Goal: Task Accomplishment & Management: Use online tool/utility

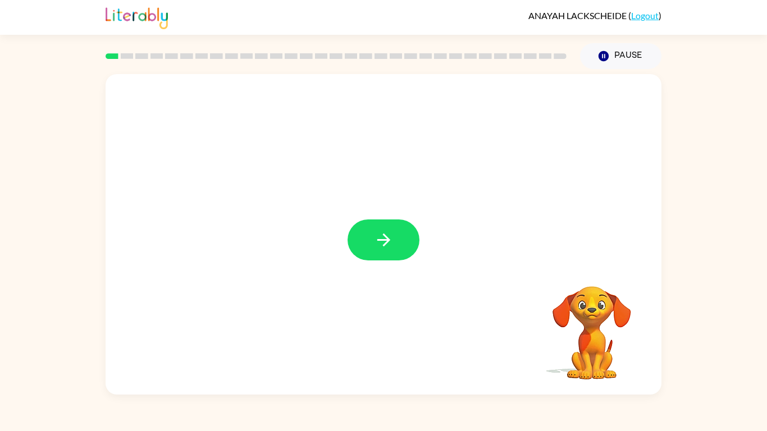
click at [367, 261] on div at bounding box center [384, 240] width 72 height 41
click at [379, 209] on div at bounding box center [384, 234] width 556 height 321
click at [396, 250] on button "button" at bounding box center [384, 240] width 72 height 41
click at [396, 241] on div at bounding box center [384, 234] width 556 height 321
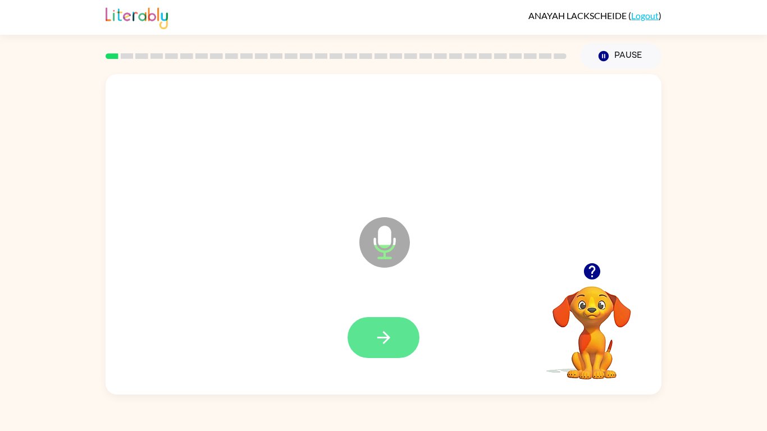
click at [367, 343] on button "button" at bounding box center [384, 337] width 72 height 41
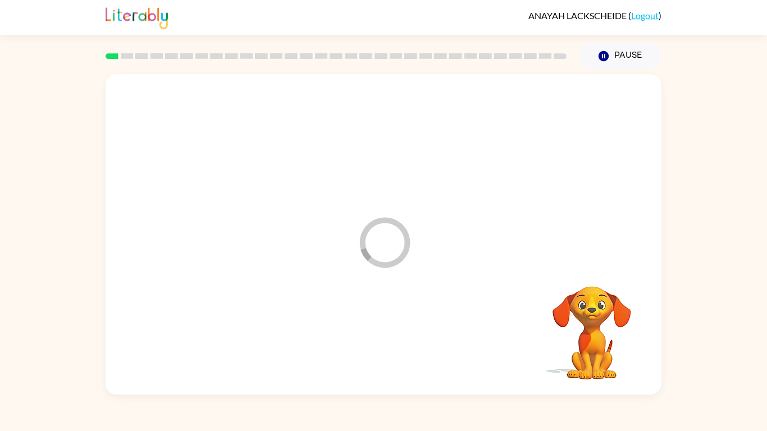
click at [364, 343] on div at bounding box center [384, 338] width 534 height 92
click at [632, 54] on button "Pause Pause" at bounding box center [620, 56] width 81 height 26
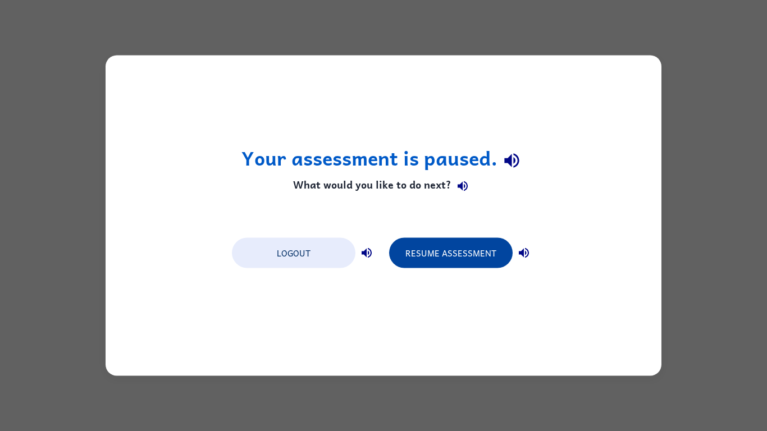
click at [427, 257] on button "Resume Assessment" at bounding box center [451, 253] width 124 height 30
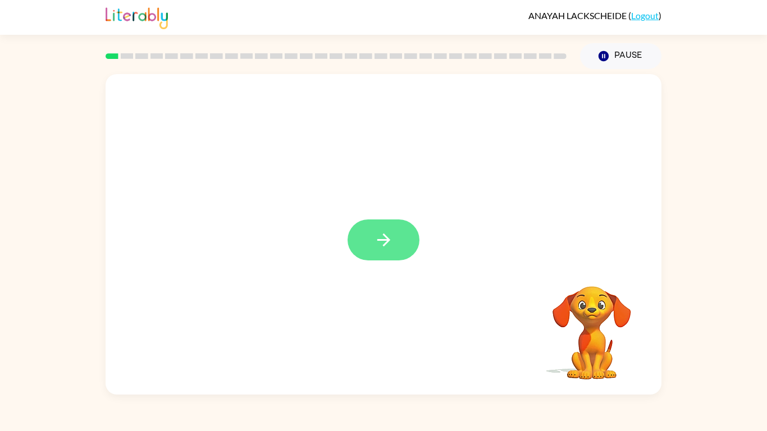
click at [412, 225] on button "button" at bounding box center [384, 240] width 72 height 41
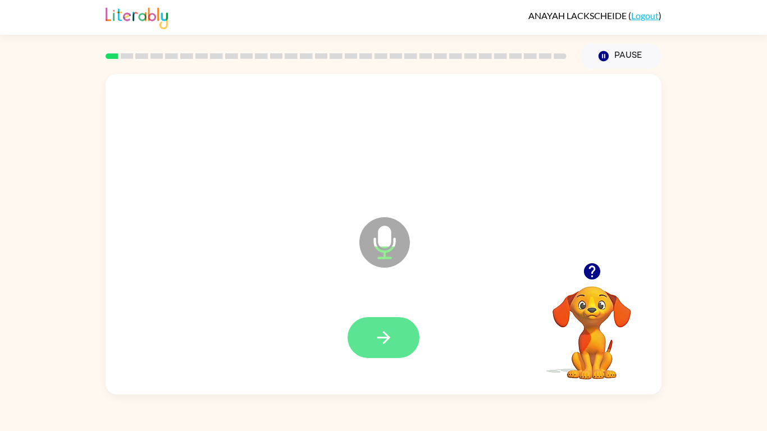
click at [362, 355] on button "button" at bounding box center [384, 337] width 72 height 41
click at [389, 356] on button "button" at bounding box center [384, 337] width 72 height 41
click at [377, 335] on icon "button" at bounding box center [384, 338] width 20 height 20
click at [599, 280] on icon "button" at bounding box center [592, 272] width 20 height 20
click at [369, 349] on button "button" at bounding box center [384, 337] width 72 height 41
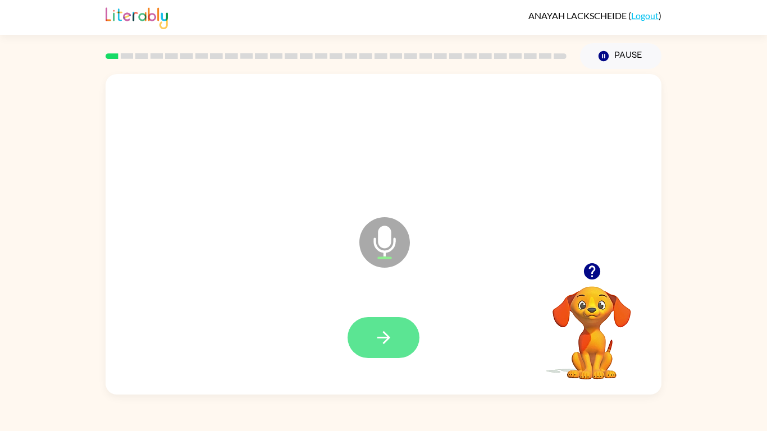
click at [388, 332] on icon "button" at bounding box center [384, 338] width 20 height 20
click at [357, 338] on button "button" at bounding box center [384, 337] width 72 height 41
click at [356, 353] on button "button" at bounding box center [384, 337] width 72 height 41
click at [366, 352] on button "button" at bounding box center [384, 337] width 72 height 41
click at [375, 342] on icon "button" at bounding box center [384, 338] width 20 height 20
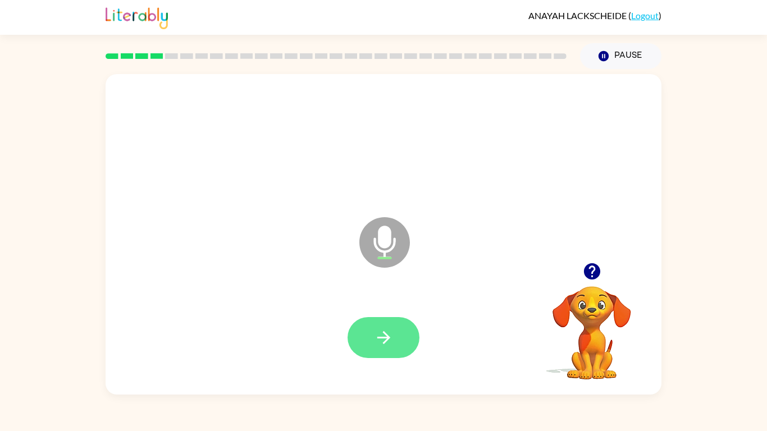
click at [364, 357] on button "button" at bounding box center [384, 337] width 72 height 41
click at [384, 355] on button "button" at bounding box center [384, 337] width 72 height 41
click at [367, 328] on button "button" at bounding box center [384, 337] width 72 height 41
click at [360, 339] on button "button" at bounding box center [384, 337] width 72 height 41
click at [379, 348] on button "button" at bounding box center [384, 337] width 72 height 41
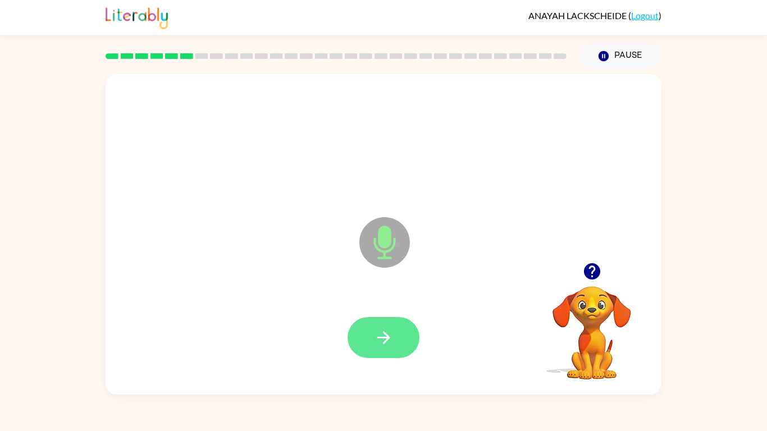
click at [393, 345] on icon "button" at bounding box center [384, 338] width 20 height 20
click at [409, 348] on button "button" at bounding box center [384, 337] width 72 height 41
click at [581, 274] on button "button" at bounding box center [592, 271] width 29 height 29
click at [362, 334] on button "button" at bounding box center [384, 337] width 72 height 41
click at [355, 339] on button "button" at bounding box center [384, 337] width 72 height 41
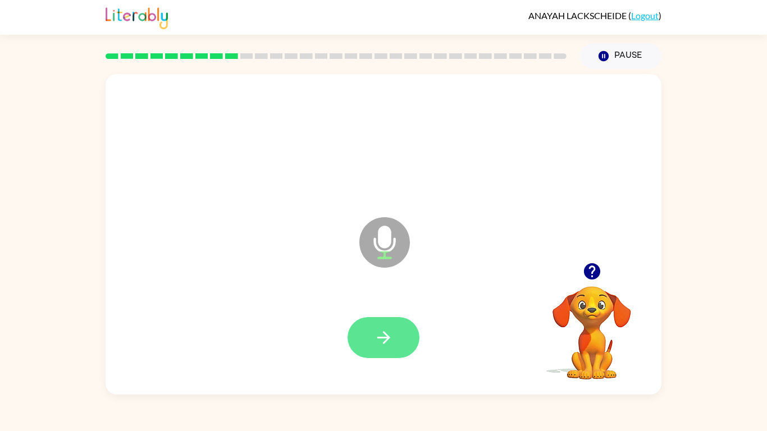
click at [378, 331] on icon "button" at bounding box center [384, 338] width 20 height 20
click at [391, 345] on icon "button" at bounding box center [384, 338] width 20 height 20
click at [384, 344] on icon "button" at bounding box center [384, 338] width 20 height 20
click at [366, 329] on button "button" at bounding box center [384, 337] width 72 height 41
click at [383, 318] on button "button" at bounding box center [384, 337] width 72 height 41
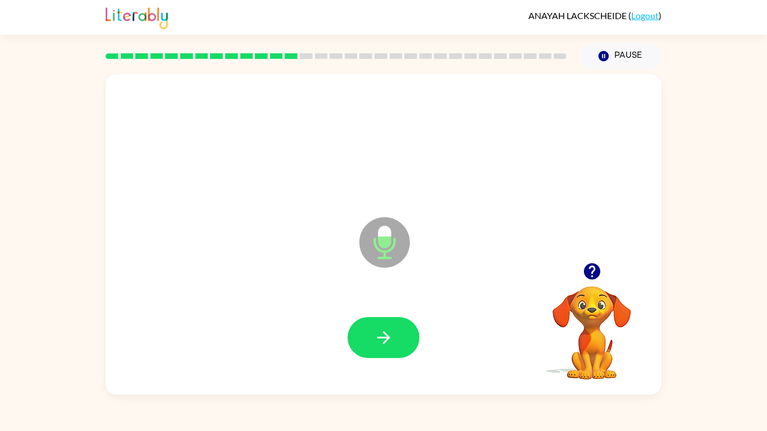
click at [604, 266] on button "button" at bounding box center [592, 271] width 29 height 29
click at [367, 344] on button "button" at bounding box center [384, 337] width 72 height 41
click at [377, 341] on icon "button" at bounding box center [384, 338] width 20 height 20
click at [347, 365] on div at bounding box center [384, 338] width 534 height 92
click at [382, 352] on button "button" at bounding box center [384, 337] width 72 height 41
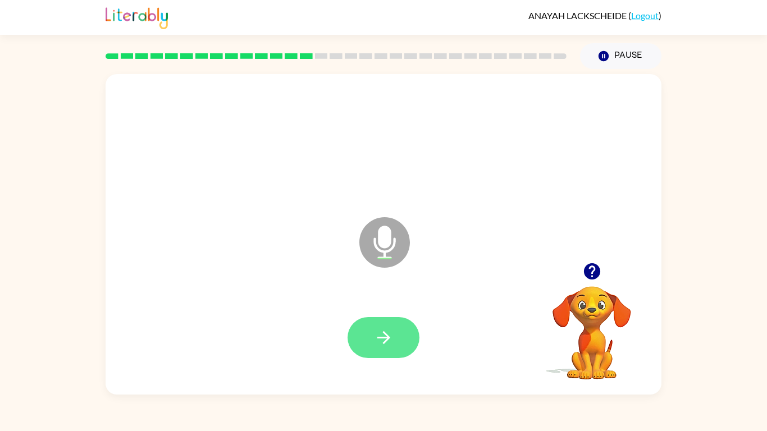
click at [377, 335] on icon "button" at bounding box center [384, 338] width 20 height 20
click at [385, 336] on icon "button" at bounding box center [384, 338] width 20 height 20
click at [389, 352] on button "button" at bounding box center [384, 337] width 72 height 41
click at [395, 336] on button "button" at bounding box center [384, 337] width 72 height 41
click at [364, 322] on button "button" at bounding box center [384, 337] width 72 height 41
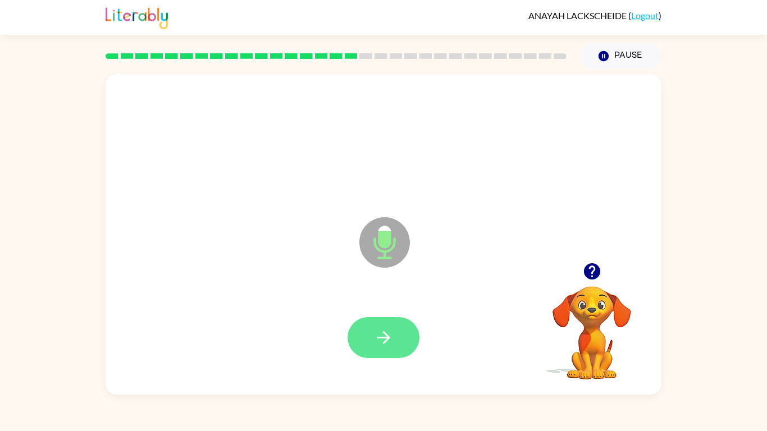
click at [375, 335] on icon "button" at bounding box center [384, 338] width 20 height 20
click at [399, 357] on button "button" at bounding box center [384, 337] width 72 height 41
click at [370, 329] on button "button" at bounding box center [384, 337] width 72 height 41
click at [395, 341] on button "button" at bounding box center [384, 337] width 72 height 41
click at [381, 328] on icon "button" at bounding box center [384, 338] width 20 height 20
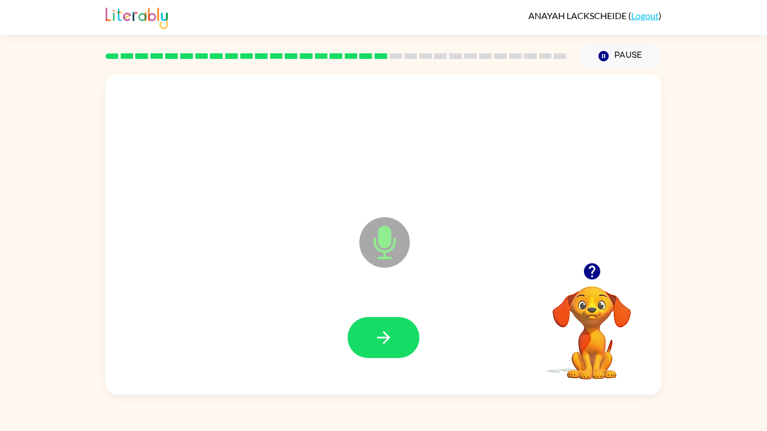
click at [590, 273] on icon "button" at bounding box center [592, 271] width 16 height 16
click at [386, 334] on icon "button" at bounding box center [384, 338] width 20 height 20
click at [381, 341] on icon "button" at bounding box center [384, 338] width 20 height 20
click at [370, 340] on button "button" at bounding box center [384, 337] width 72 height 41
click at [384, 339] on icon "button" at bounding box center [384, 338] width 20 height 20
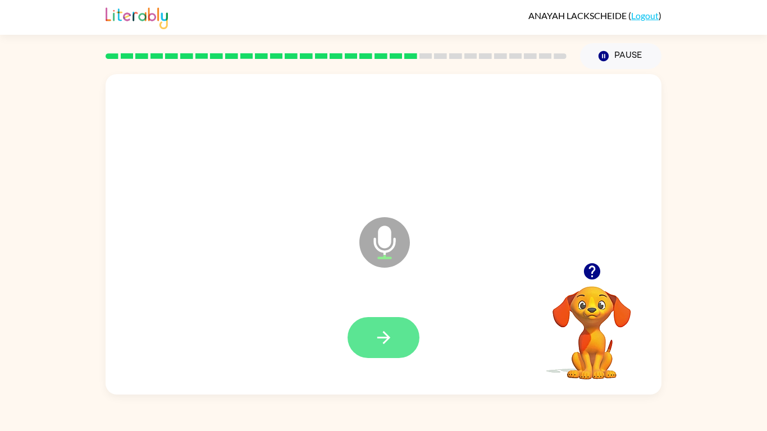
click at [366, 324] on button "button" at bounding box center [384, 337] width 72 height 41
click at [379, 330] on icon "button" at bounding box center [384, 338] width 20 height 20
click at [372, 341] on button "button" at bounding box center [384, 337] width 72 height 41
click at [393, 356] on button "button" at bounding box center [384, 337] width 72 height 41
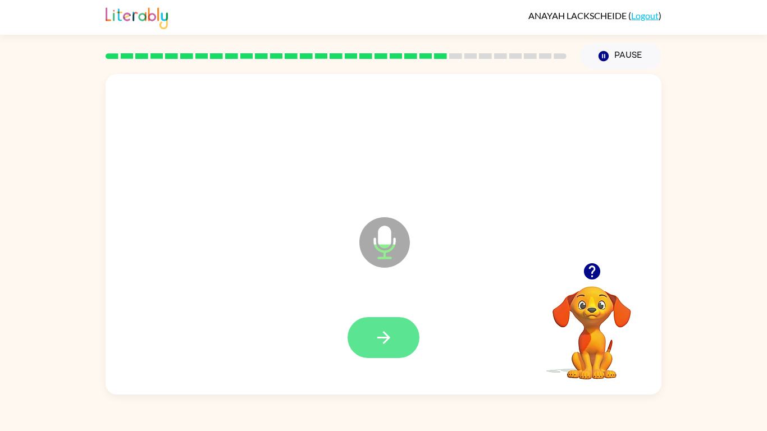
click at [377, 341] on icon "button" at bounding box center [384, 338] width 20 height 20
click at [364, 346] on button "button" at bounding box center [384, 337] width 72 height 41
click at [385, 354] on button "button" at bounding box center [384, 337] width 72 height 41
click at [361, 346] on button "button" at bounding box center [384, 337] width 72 height 41
click at [381, 340] on icon "button" at bounding box center [384, 338] width 20 height 20
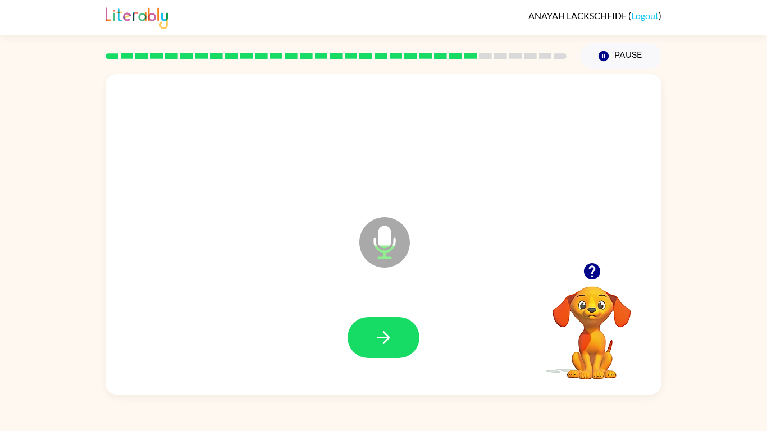
click at [354, 305] on div at bounding box center [384, 338] width 534 height 92
click at [371, 351] on button "button" at bounding box center [384, 337] width 72 height 41
click at [371, 341] on button "button" at bounding box center [384, 337] width 72 height 41
click at [397, 354] on button "button" at bounding box center [384, 337] width 72 height 41
click at [405, 338] on button "button" at bounding box center [384, 337] width 72 height 41
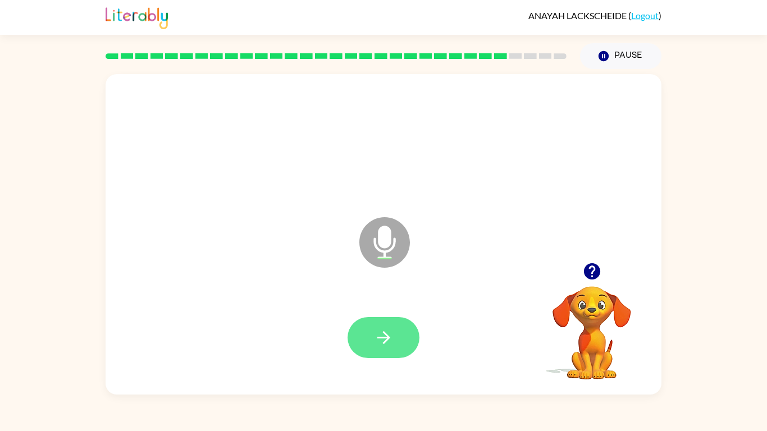
click at [384, 338] on icon "button" at bounding box center [383, 337] width 13 height 13
click at [372, 343] on button "button" at bounding box center [384, 337] width 72 height 41
click at [381, 326] on button "button" at bounding box center [384, 337] width 72 height 41
click at [371, 336] on button "button" at bounding box center [384, 337] width 72 height 41
click at [389, 343] on icon "button" at bounding box center [384, 338] width 20 height 20
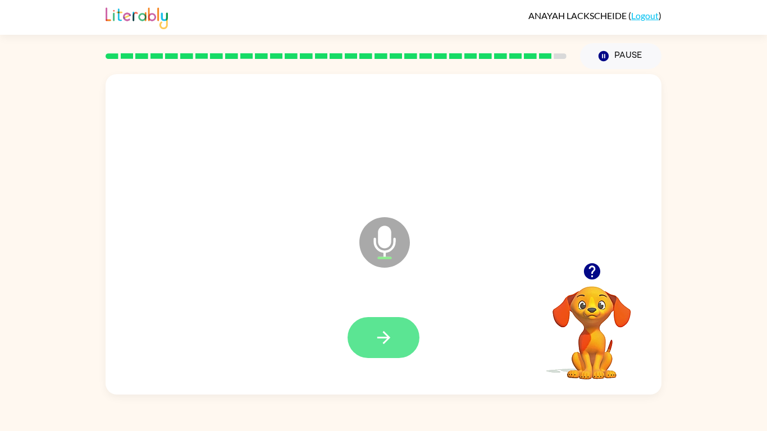
click at [370, 338] on button "button" at bounding box center [384, 337] width 72 height 41
click at [395, 336] on button "button" at bounding box center [384, 337] width 72 height 41
